Goal: Task Accomplishment & Management: Complete application form

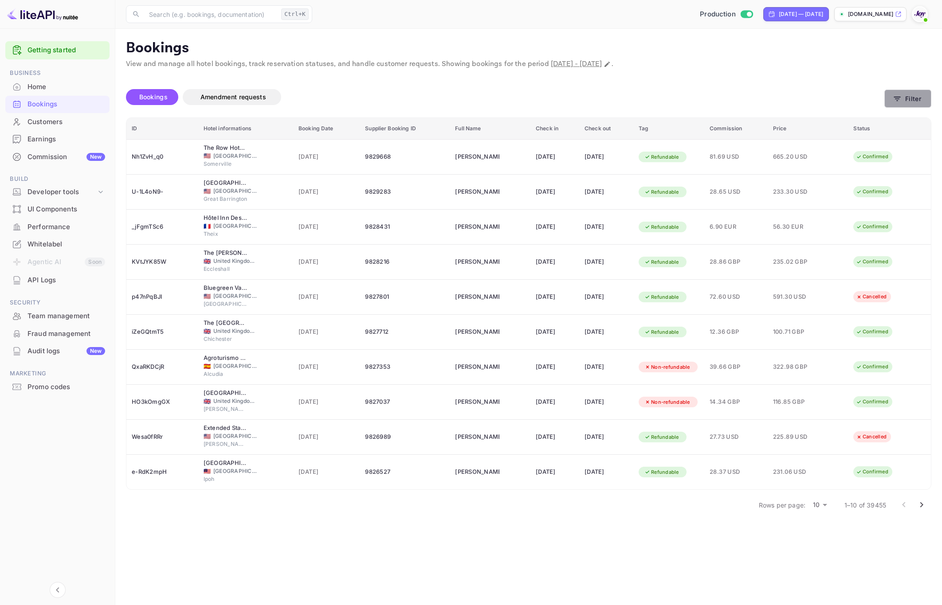
click at [910, 98] on button "Filter" at bounding box center [907, 99] width 47 height 18
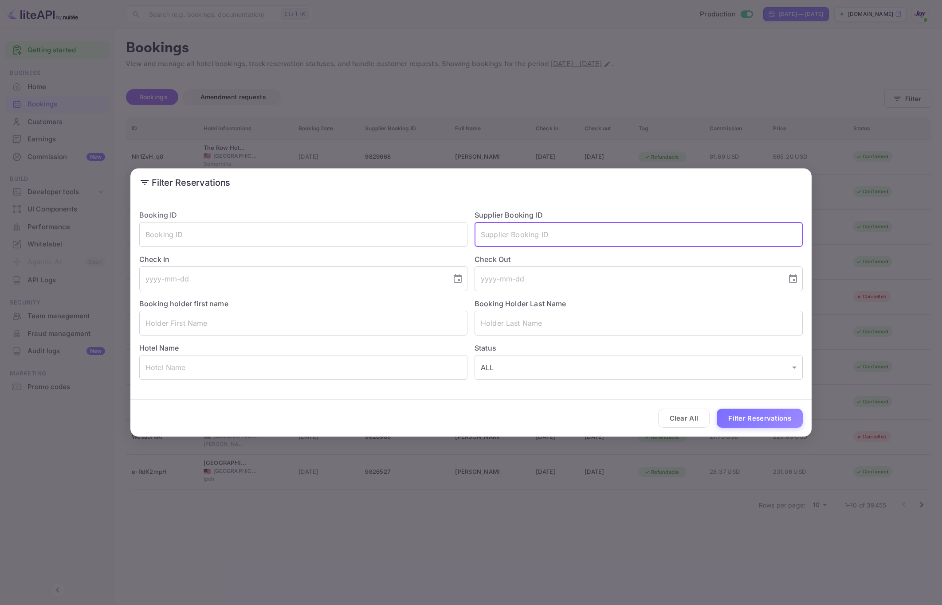
click at [532, 238] on input "text" at bounding box center [638, 234] width 328 height 25
paste input "8304042"
type input "8304042"
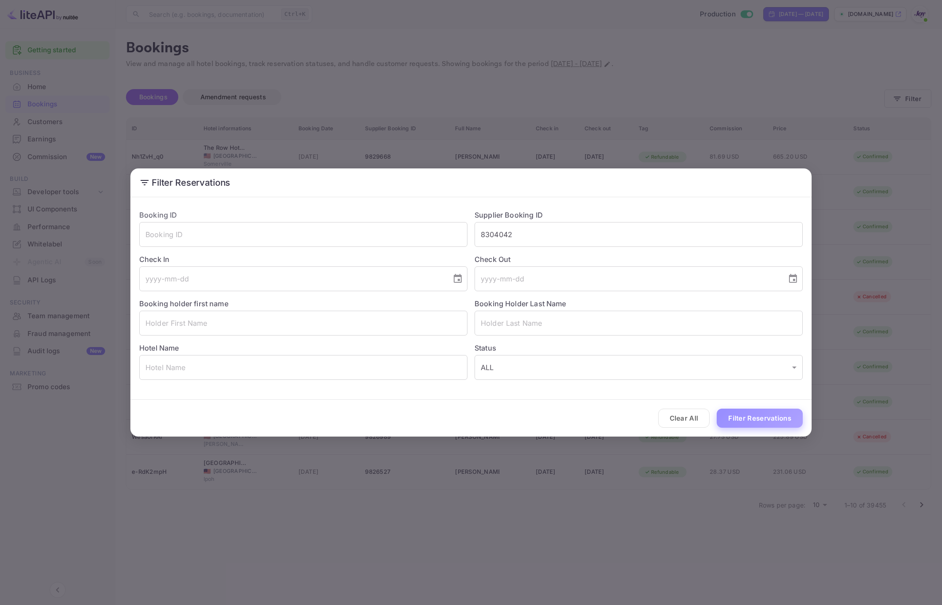
click at [753, 425] on button "Filter Reservations" at bounding box center [759, 418] width 86 height 19
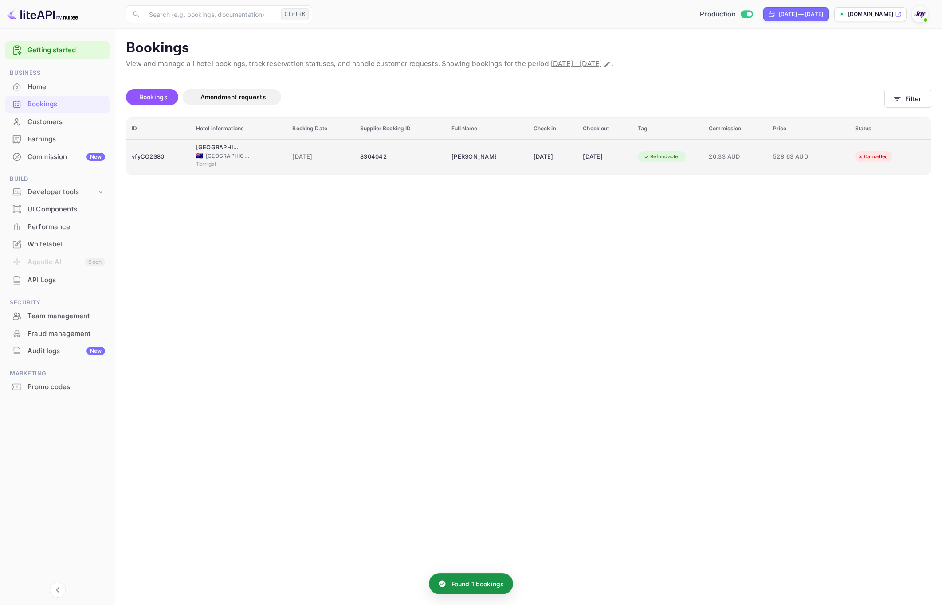
click at [577, 164] on td "12 Oct 2025" at bounding box center [604, 156] width 55 height 35
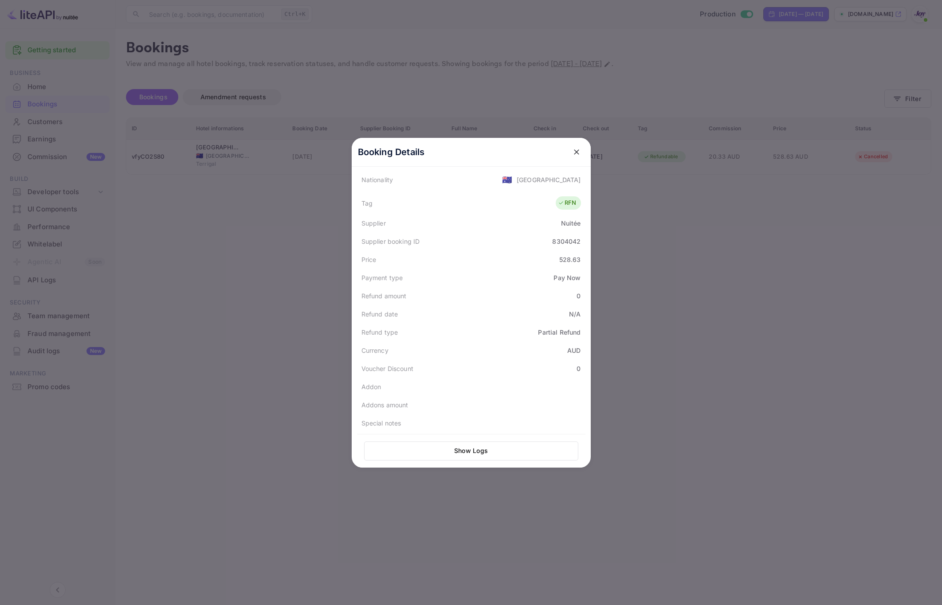
scroll to position [219, 0]
drag, startPoint x: 712, startPoint y: 317, endPoint x: 692, endPoint y: 296, distance: 29.5
click at [703, 306] on div at bounding box center [471, 302] width 942 height 605
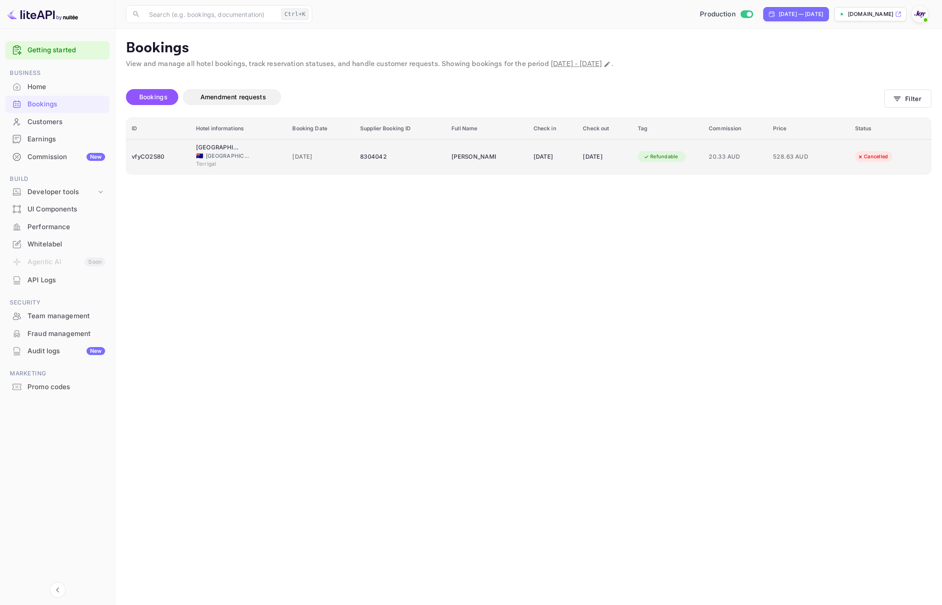
click at [366, 159] on div "8304042" at bounding box center [400, 157] width 81 height 14
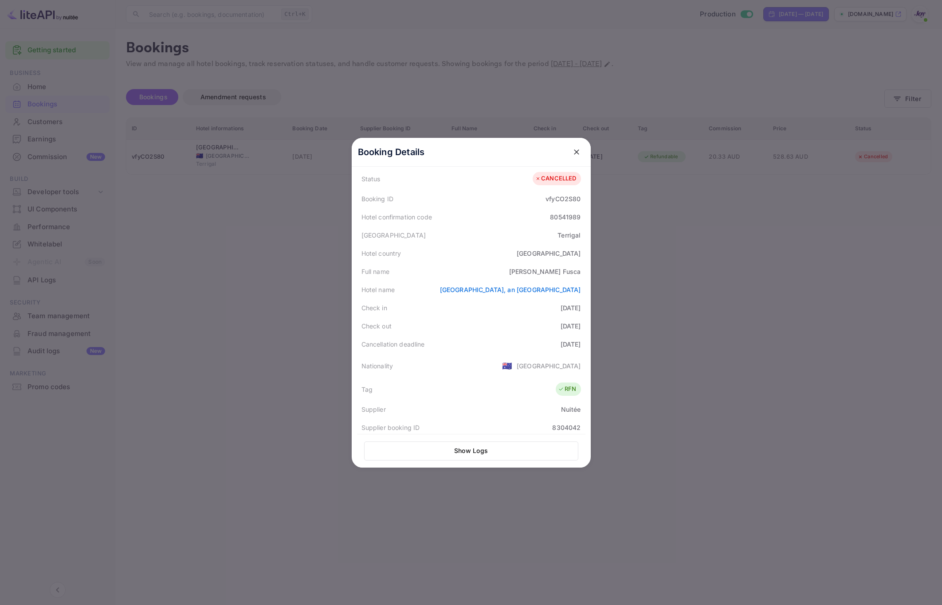
scroll to position [0, 0]
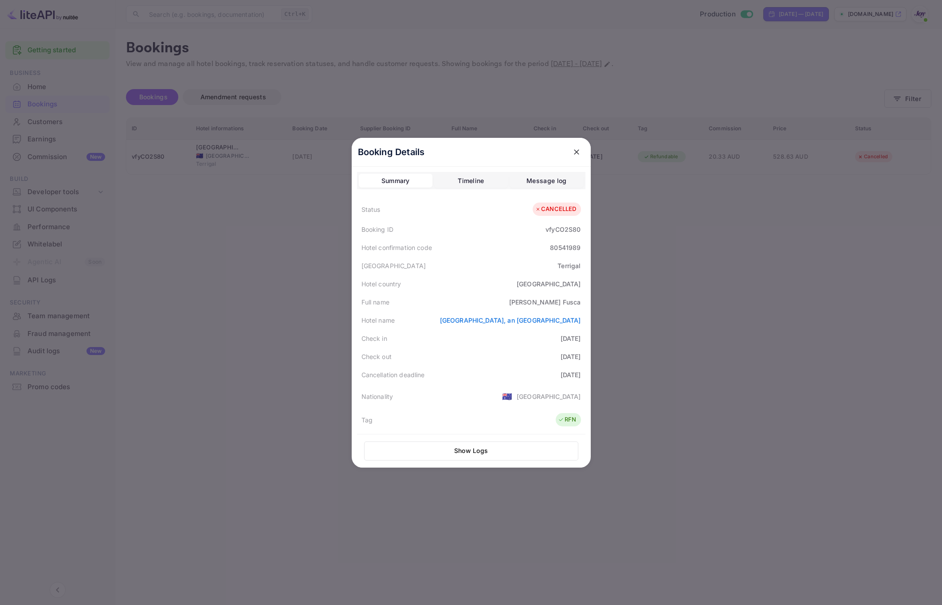
click at [547, 301] on div "Olivia Fusca" at bounding box center [545, 301] width 72 height 9
copy div "Olivia Fusca"
drag, startPoint x: 264, startPoint y: 372, endPoint x: 286, endPoint y: 368, distance: 22.7
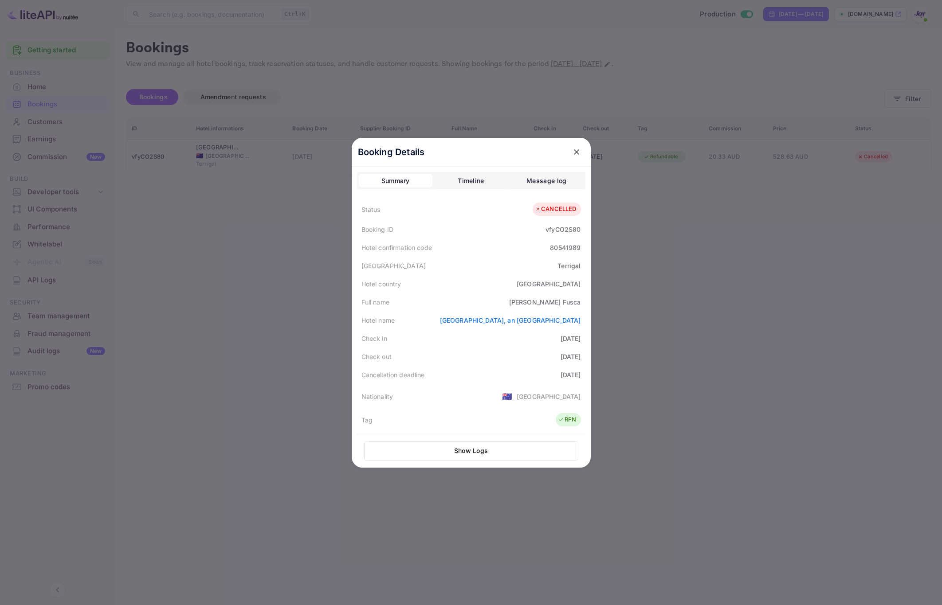
click at [264, 372] on div at bounding box center [471, 302] width 942 height 605
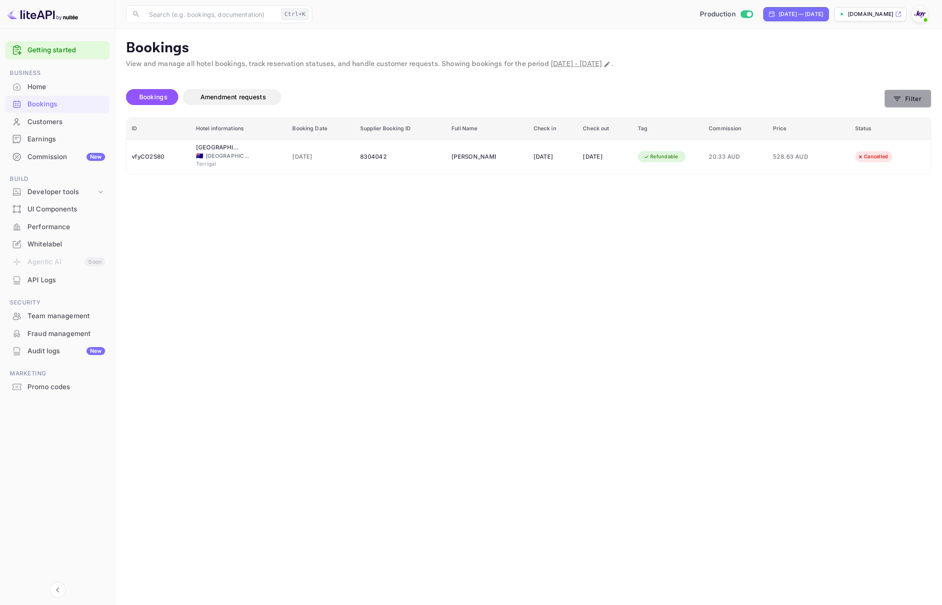
click at [903, 104] on button "Filter" at bounding box center [907, 99] width 47 height 18
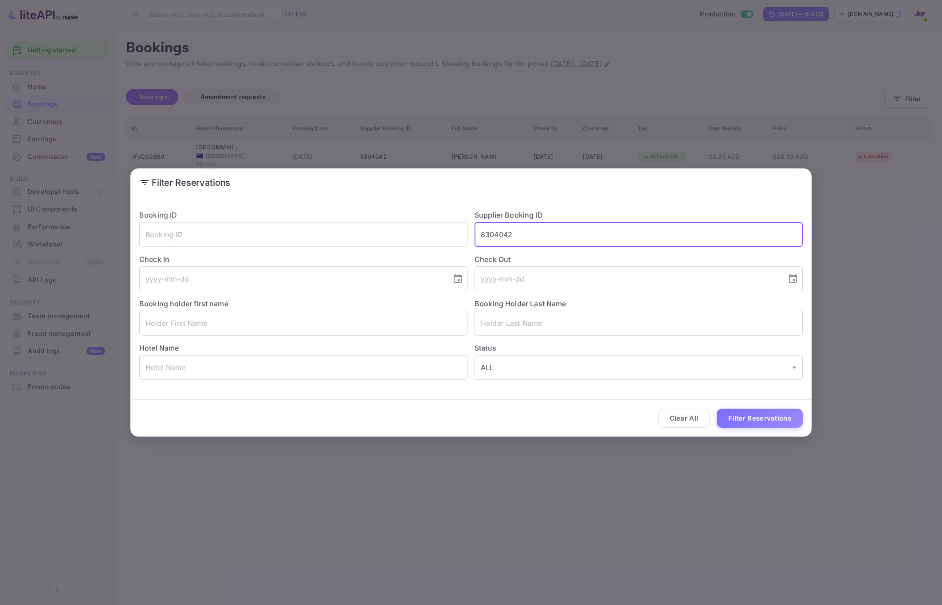
click at [547, 232] on input "8304042" at bounding box center [638, 234] width 328 height 25
click at [241, 326] on input "text" at bounding box center [303, 323] width 328 height 25
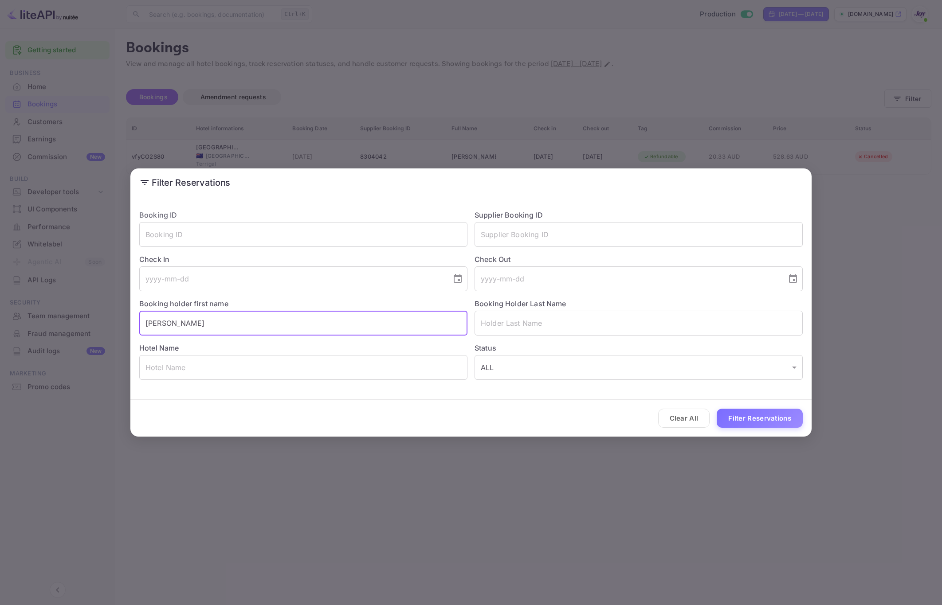
type input "Mary"
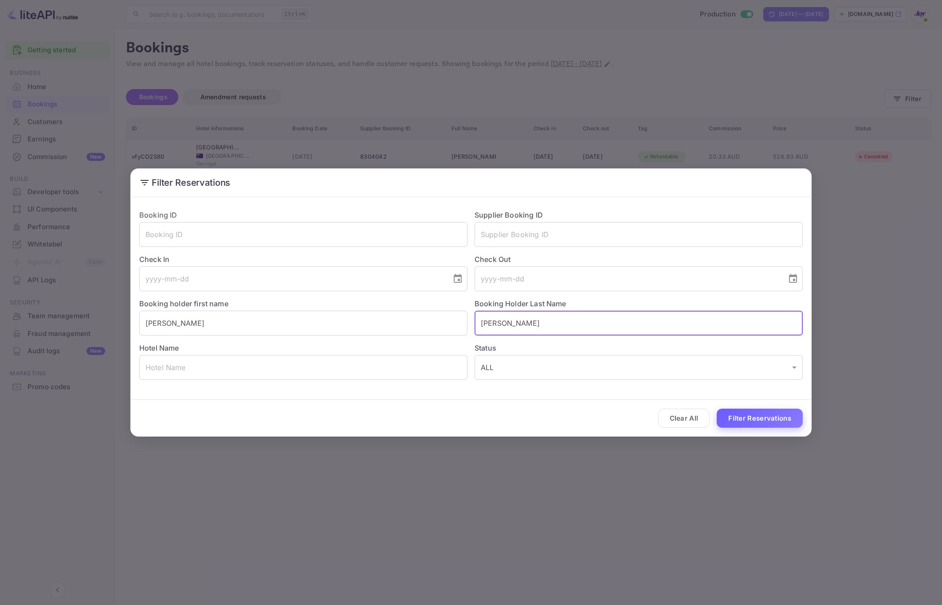
type input "Eaton"
click at [759, 419] on button "Filter Reservations" at bounding box center [759, 418] width 86 height 19
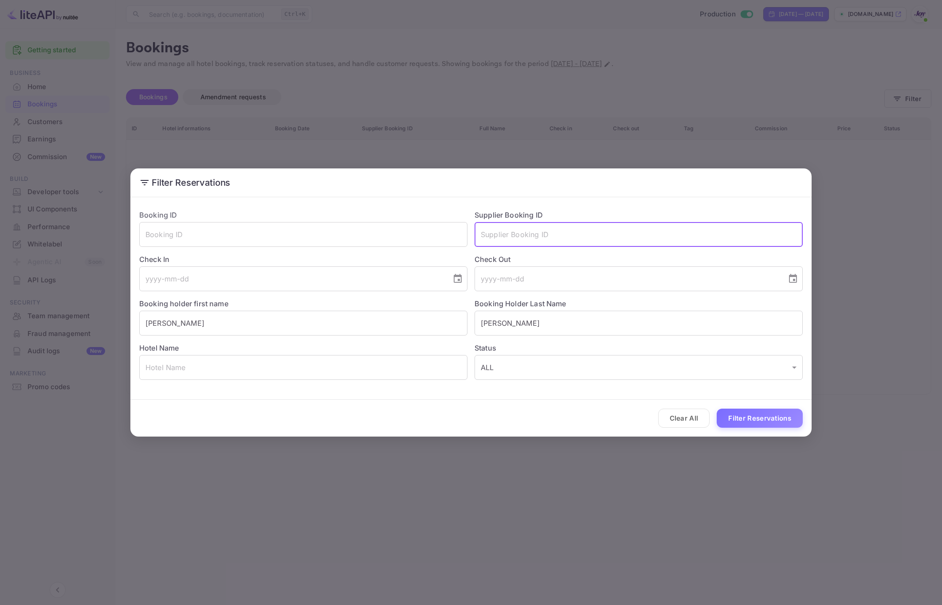
click at [512, 240] on input "text" at bounding box center [638, 234] width 328 height 25
paste input "8843041"
type input "8843041"
click at [400, 326] on input "Mary" at bounding box center [303, 323] width 328 height 25
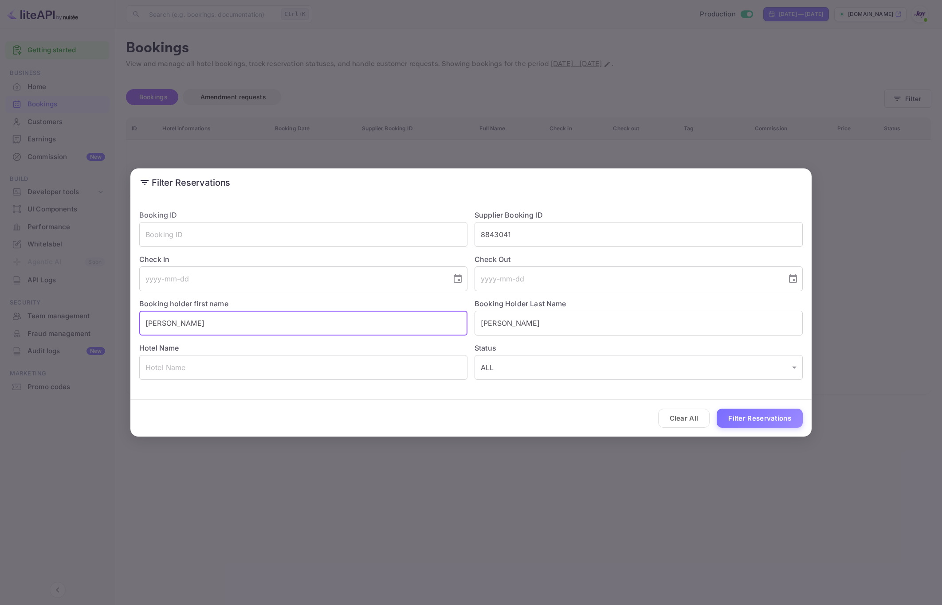
click at [400, 326] on input "Mary" at bounding box center [303, 323] width 328 height 25
click at [583, 323] on input "Eaton" at bounding box center [638, 323] width 328 height 25
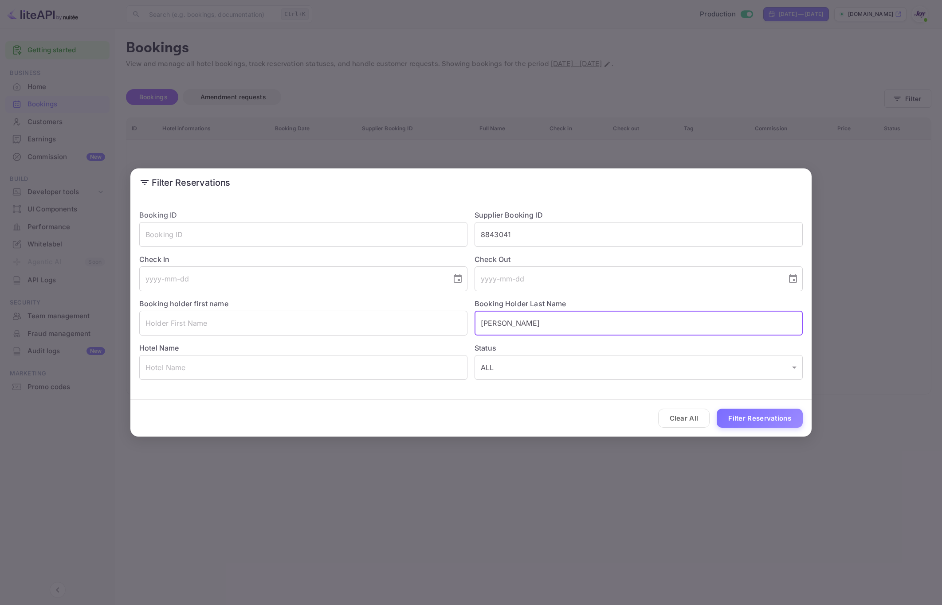
click at [583, 323] on input "Eaton" at bounding box center [638, 323] width 328 height 25
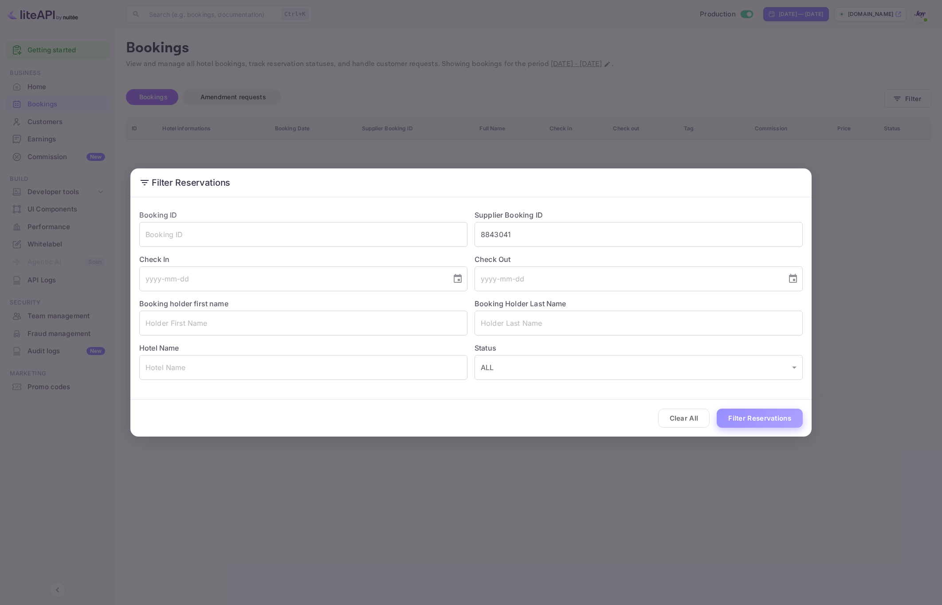
click at [790, 421] on button "Filter Reservations" at bounding box center [759, 418] width 86 height 19
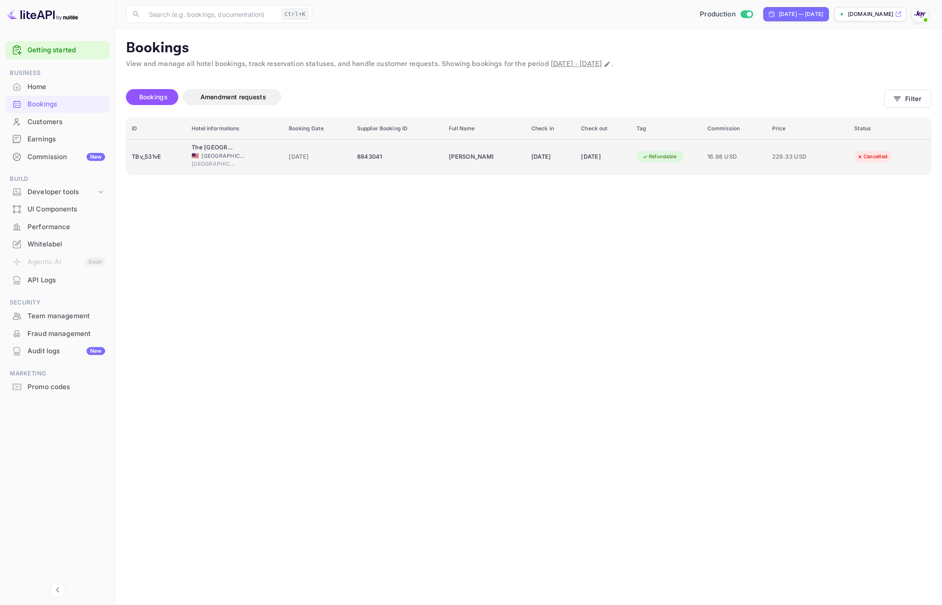
click at [443, 156] on td "Prasanna Karunamoorthy" at bounding box center [484, 156] width 82 height 35
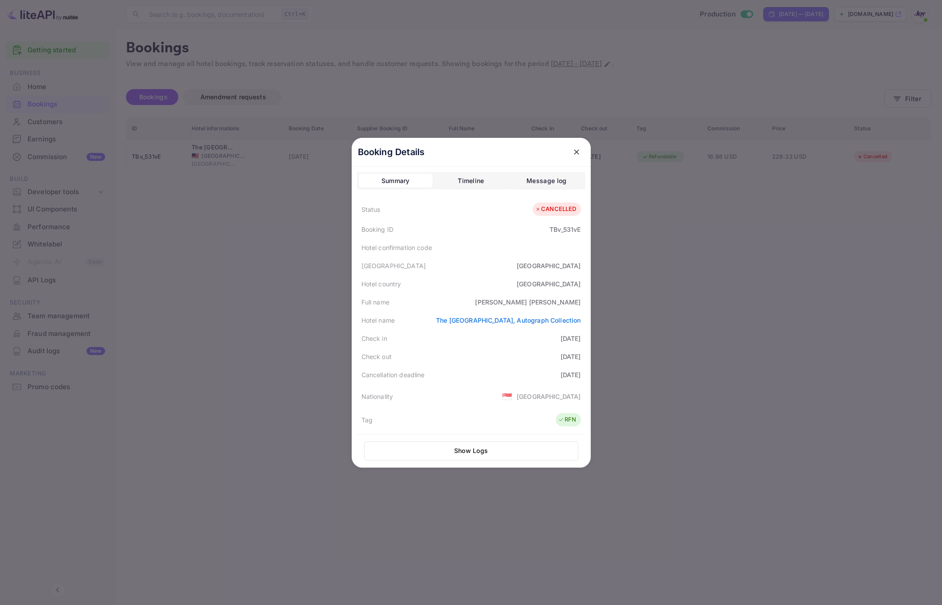
click at [535, 301] on div "Prasanna Karunamoorthy" at bounding box center [528, 301] width 106 height 9
copy div "Prasanna Karunamoorthy"
drag, startPoint x: 686, startPoint y: 366, endPoint x: 677, endPoint y: 367, distance: 9.0
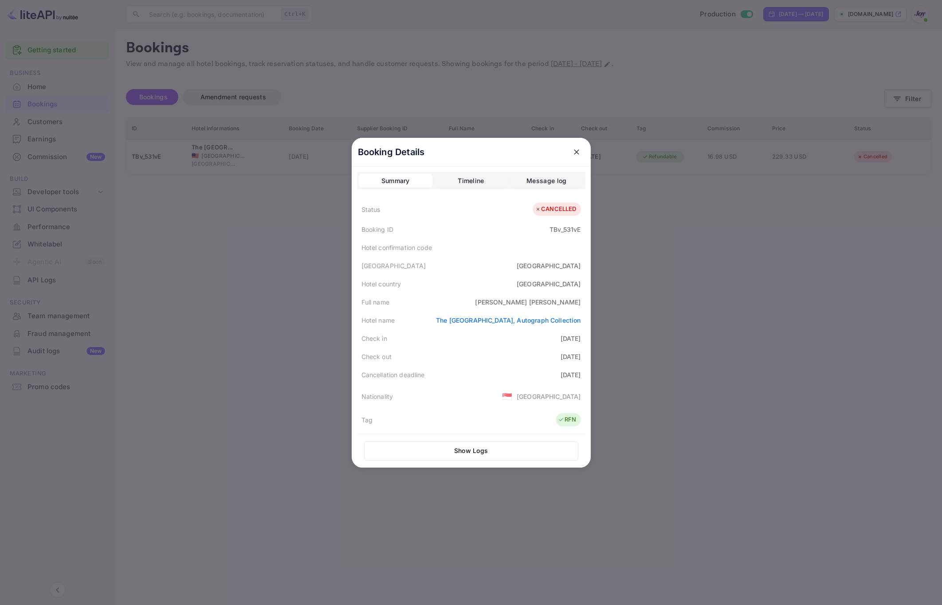
click at [687, 366] on div at bounding box center [471, 302] width 942 height 605
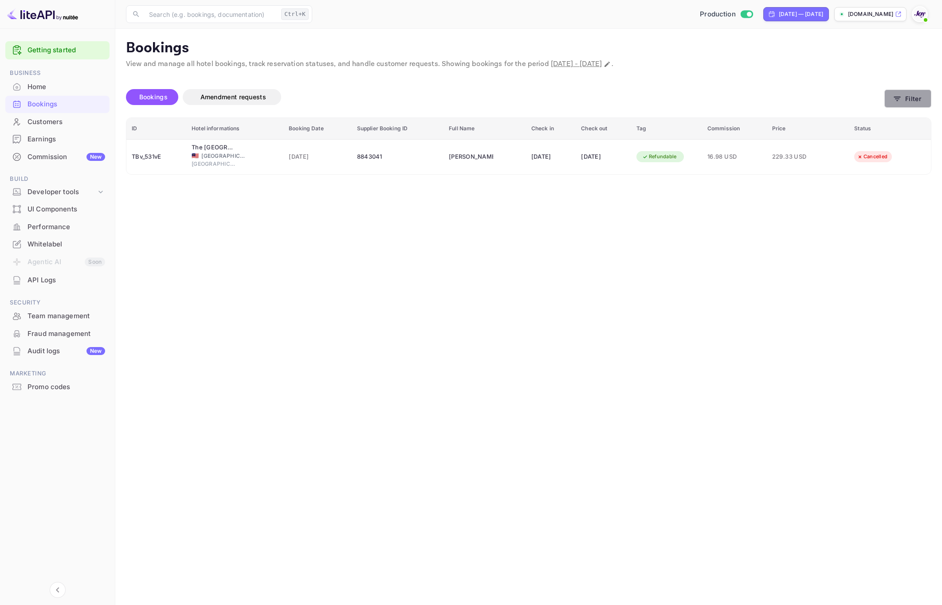
click at [904, 104] on button "Filter" at bounding box center [907, 99] width 47 height 18
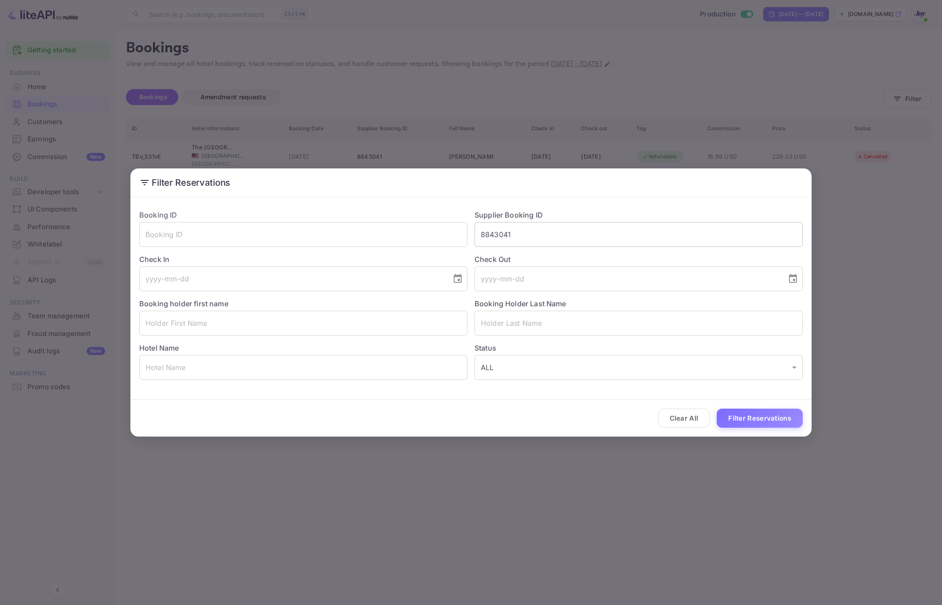
click at [516, 235] on input "8843041" at bounding box center [638, 234] width 328 height 25
click at [515, 235] on input "8843041" at bounding box center [638, 234] width 328 height 25
paste input "7860099"
type input "7860099"
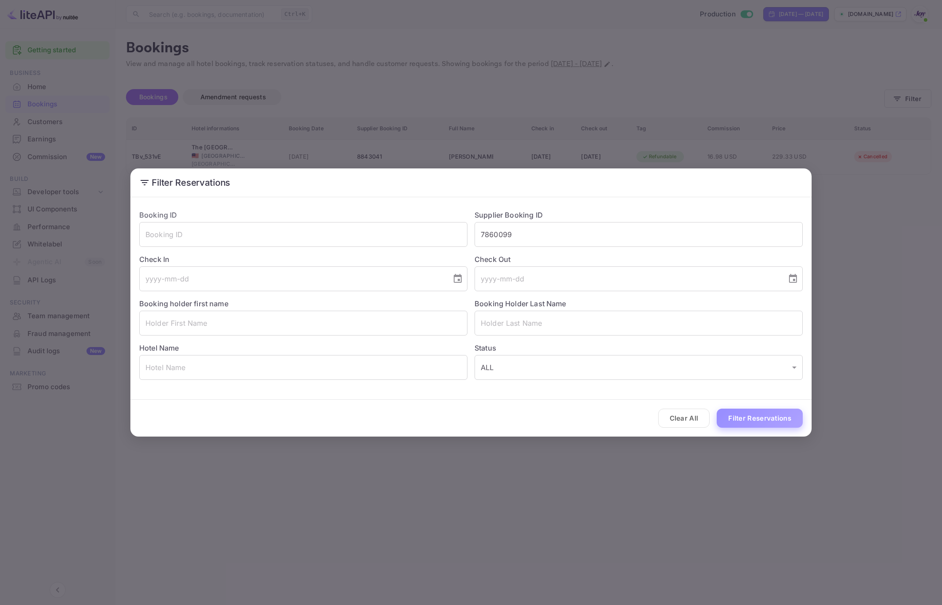
click at [749, 422] on button "Filter Reservations" at bounding box center [759, 418] width 86 height 19
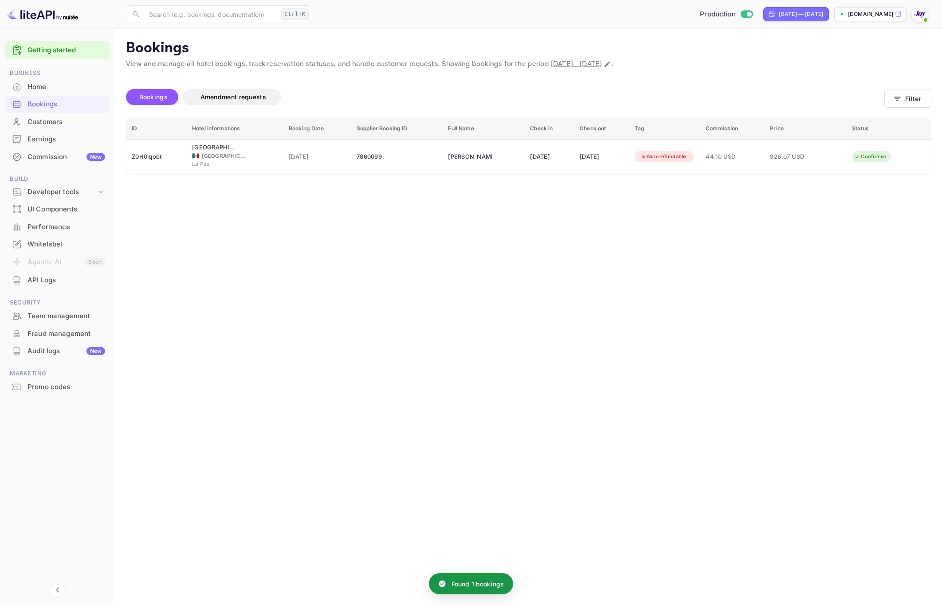
drag, startPoint x: 556, startPoint y: 415, endPoint x: 19, endPoint y: 519, distance: 546.8
click at [523, 414] on main "Bookings View and manage all hotel bookings, track reservation statuses, and ha…" at bounding box center [528, 317] width 826 height 576
click at [419, 430] on main "Bookings View and manage all hotel bookings, track reservation statuses, and ha…" at bounding box center [528, 317] width 826 height 576
click at [455, 346] on main "Bookings View and manage all hotel bookings, track reservation statuses, and ha…" at bounding box center [528, 317] width 826 height 576
click at [897, 106] on button "Filter" at bounding box center [907, 99] width 47 height 18
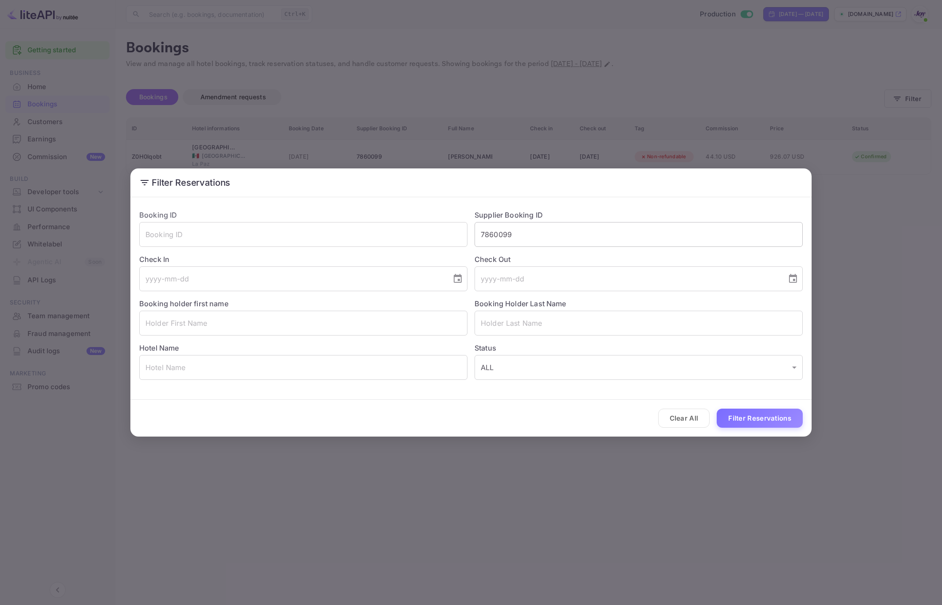
click at [513, 230] on input "7860099" at bounding box center [638, 234] width 328 height 25
click at [196, 326] on input "text" at bounding box center [303, 323] width 328 height 25
type input "Anthony"
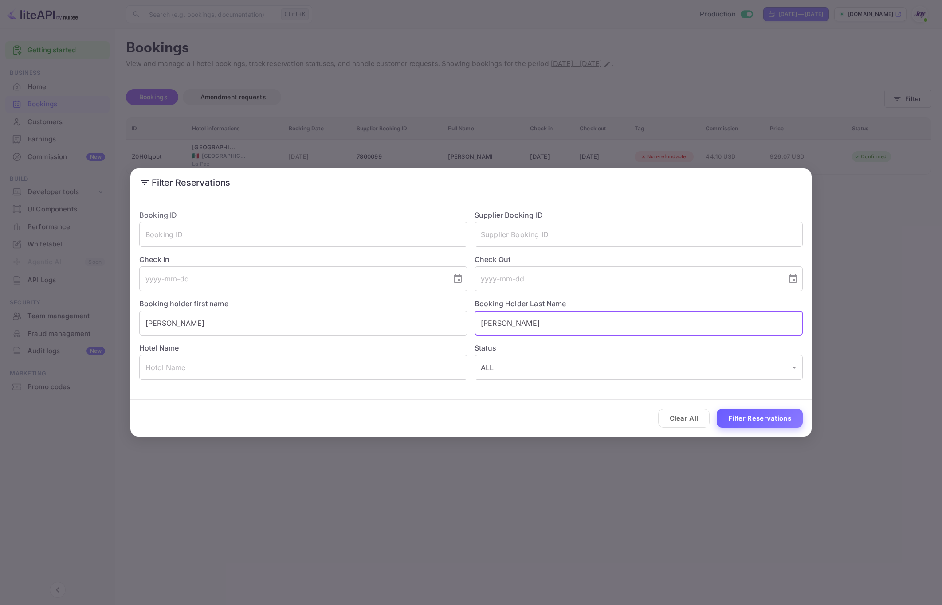
type input "Marshall"
click at [767, 414] on button "Filter Reservations" at bounding box center [759, 418] width 86 height 19
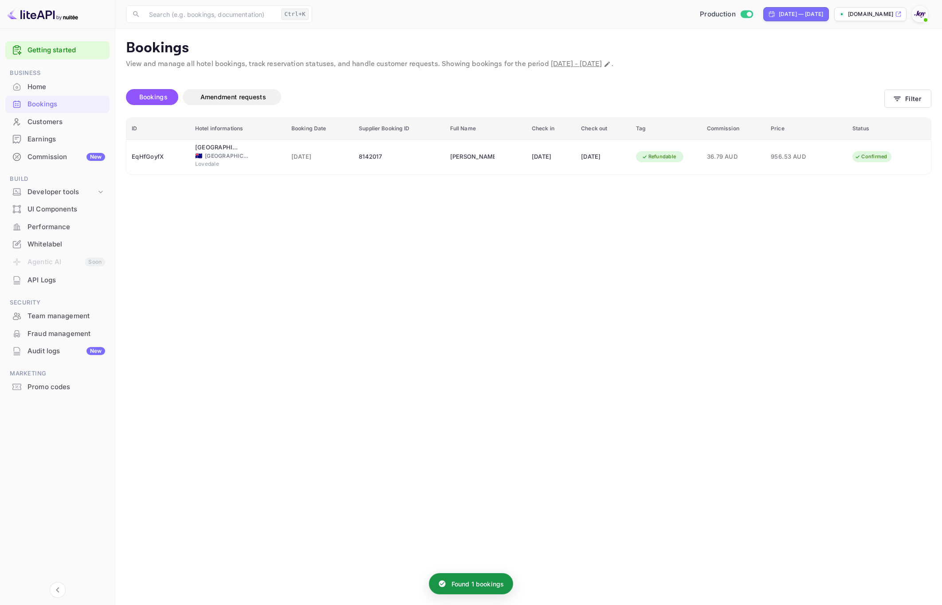
click at [840, 411] on main "Bookings View and manage all hotel bookings, track reservation statuses, and ha…" at bounding box center [528, 317] width 826 height 576
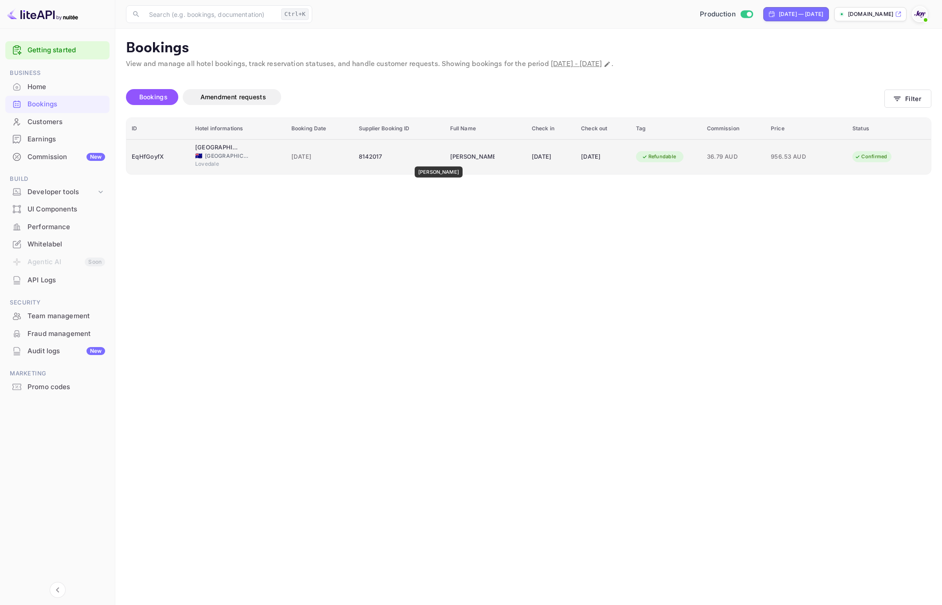
click at [450, 160] on div "Anthony Marshall" at bounding box center [472, 157] width 44 height 14
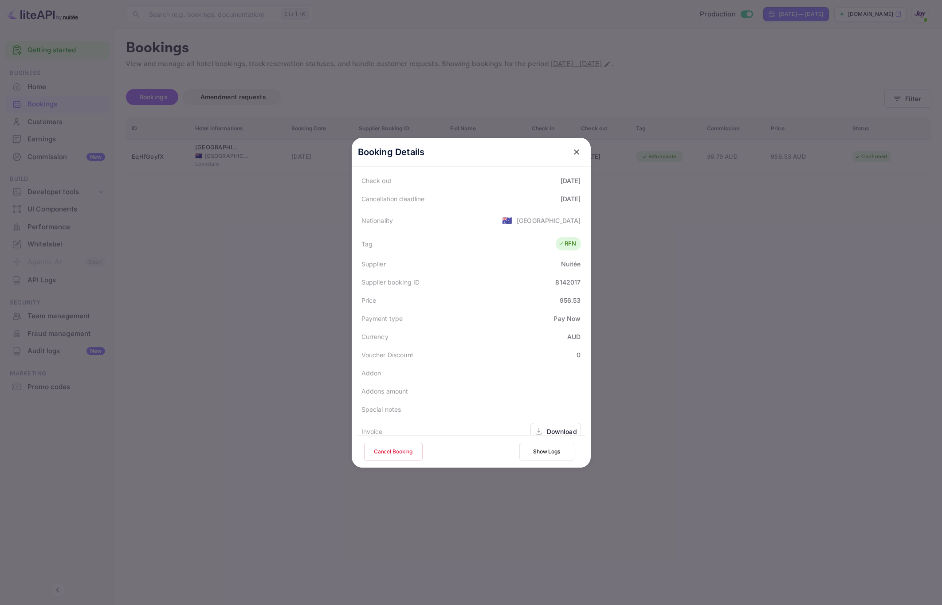
scroll to position [216, 0]
click at [547, 394] on div "Download" at bounding box center [562, 392] width 30 height 9
click at [539, 419] on div "Download" at bounding box center [555, 418] width 51 height 17
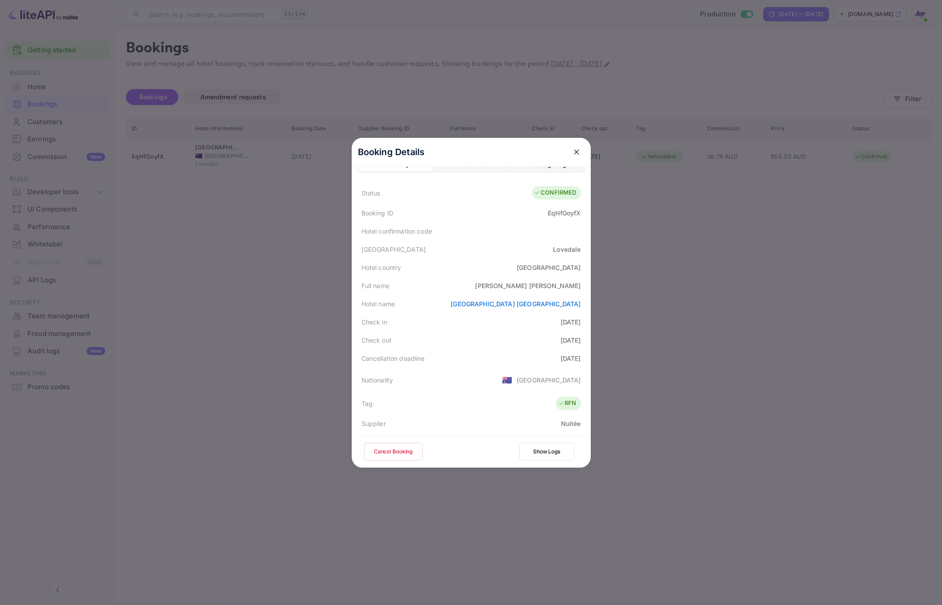
scroll to position [0, 0]
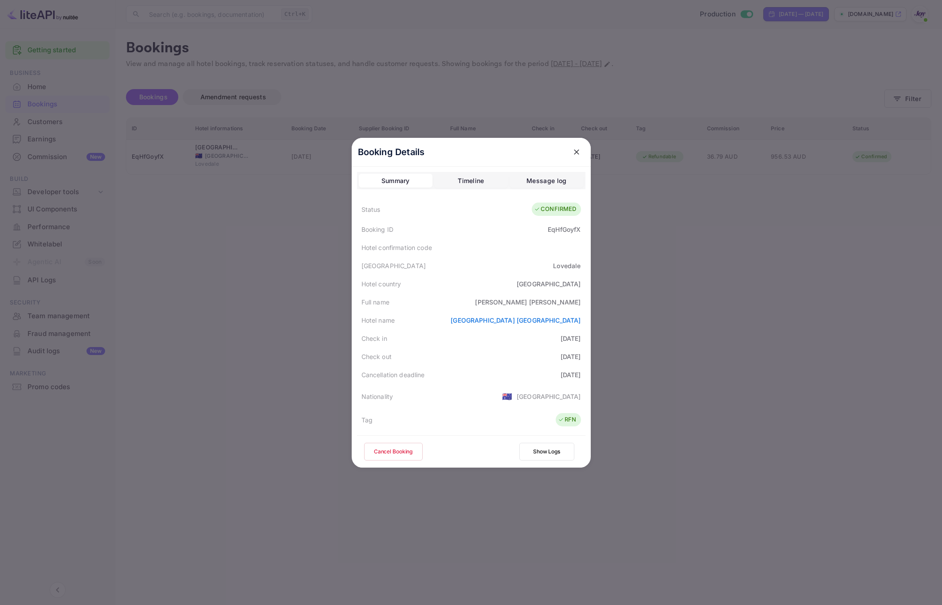
drag, startPoint x: 745, startPoint y: 290, endPoint x: 771, endPoint y: 206, distance: 87.6
click at [745, 288] on div at bounding box center [471, 302] width 942 height 605
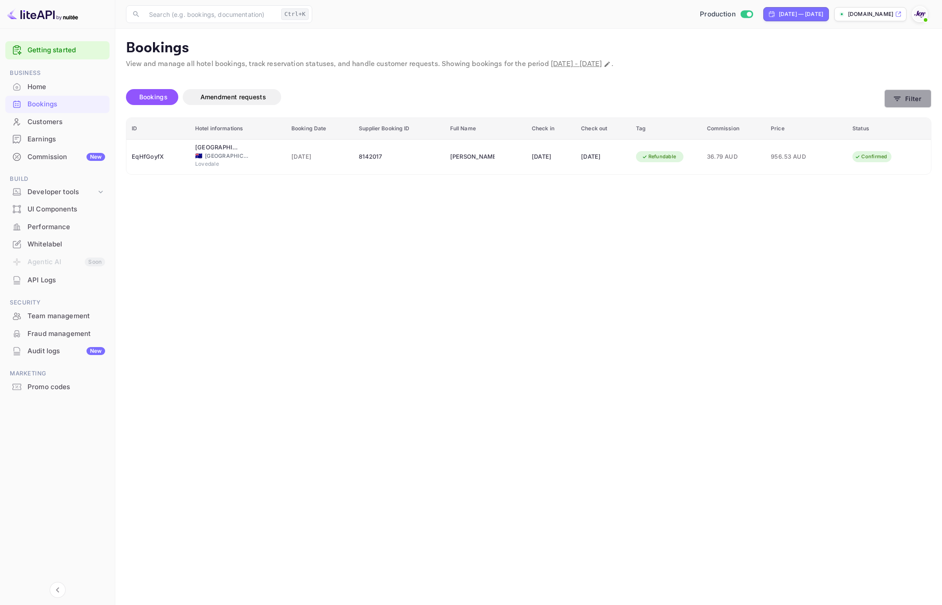
click at [913, 102] on button "Filter" at bounding box center [907, 99] width 47 height 18
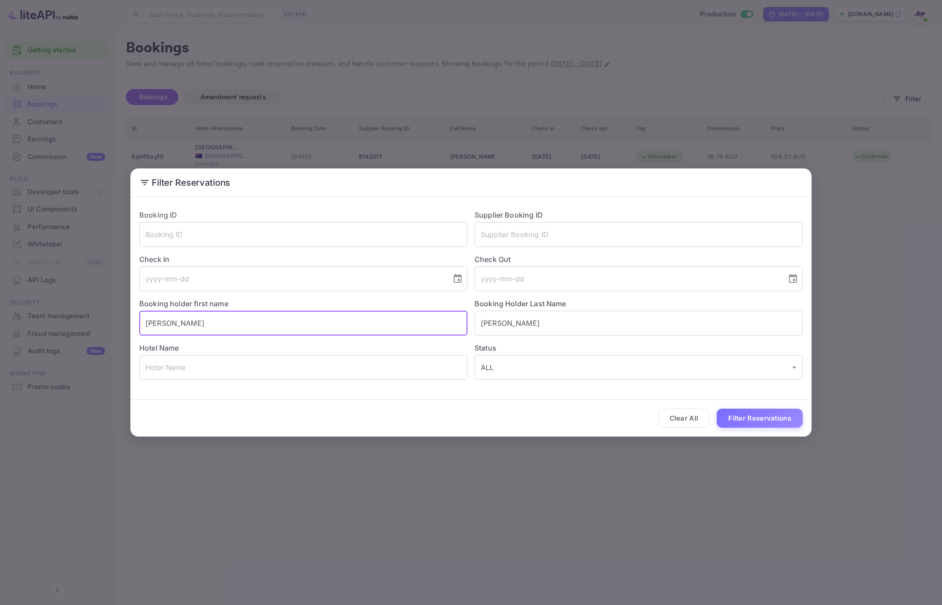
click at [254, 326] on input "Anthony" at bounding box center [303, 323] width 328 height 25
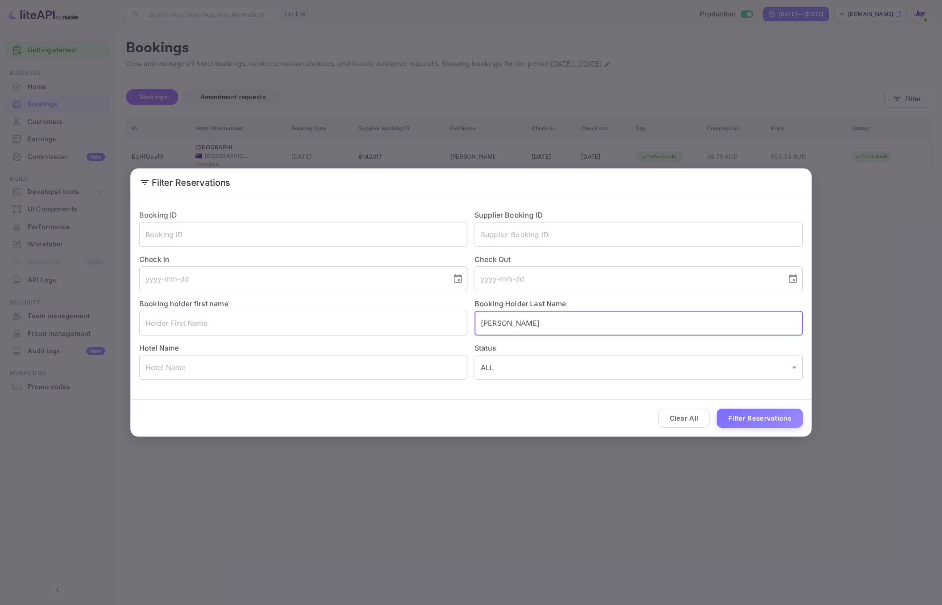
click at [508, 326] on input "Marshall" at bounding box center [638, 323] width 328 height 25
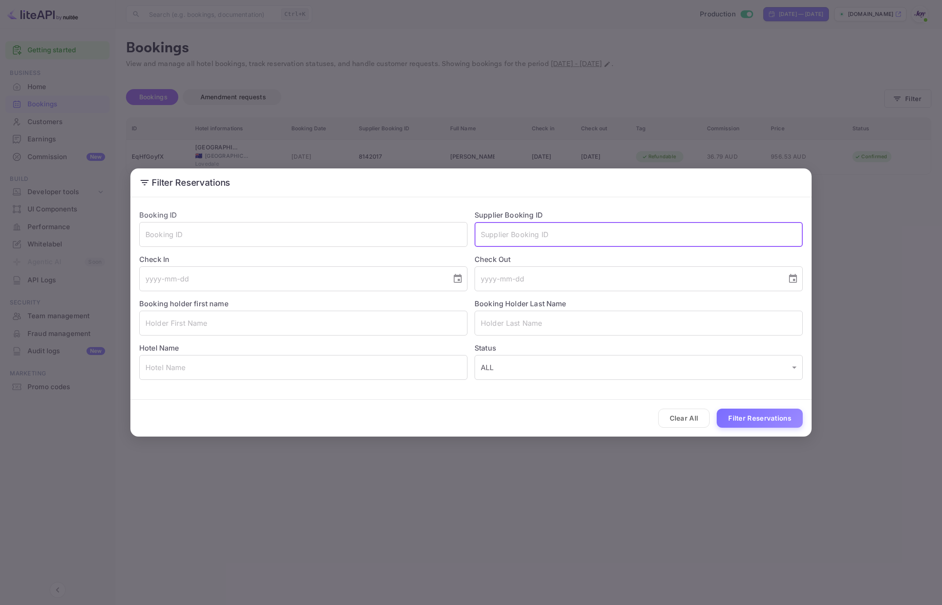
click at [510, 233] on input "text" at bounding box center [638, 234] width 328 height 25
paste input "8190073"
type input "8190073"
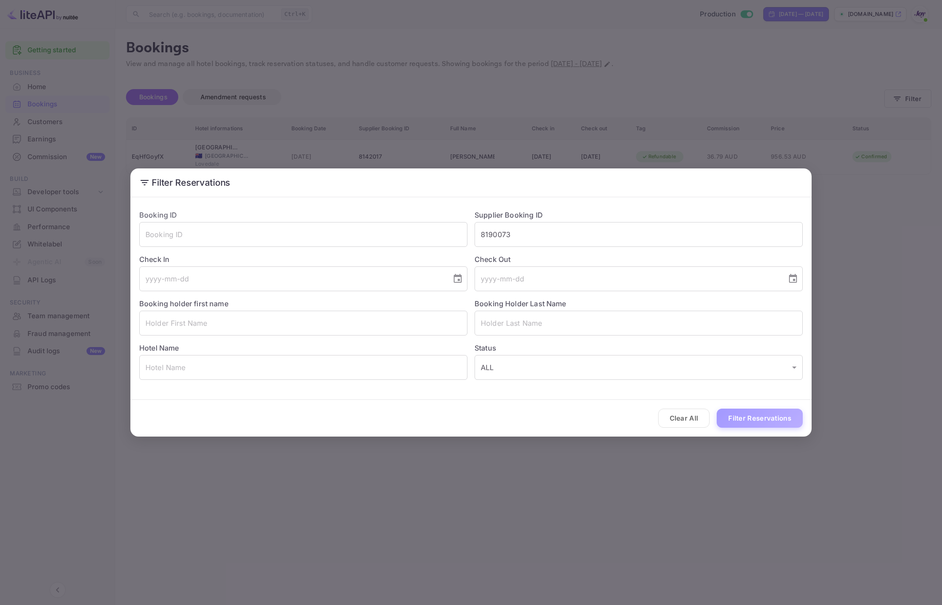
click at [771, 414] on button "Filter Reservations" at bounding box center [759, 418] width 86 height 19
